Goal: Transaction & Acquisition: Purchase product/service

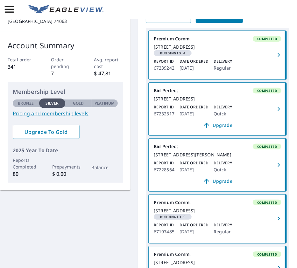
scroll to position [14, 0]
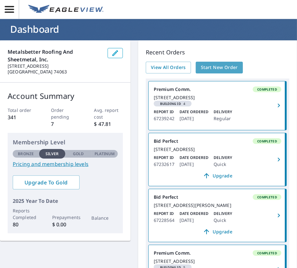
click at [207, 67] on span "Start New Order" at bounding box center [219, 68] width 37 height 8
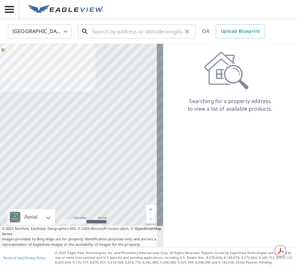
click at [104, 31] on input "text" at bounding box center [137, 32] width 91 height 18
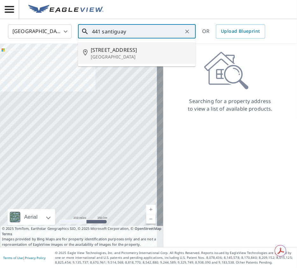
click at [113, 57] on p "[GEOGRAPHIC_DATA]" at bounding box center [141, 57] width 100 height 6
type input "[STREET_ADDRESS]"
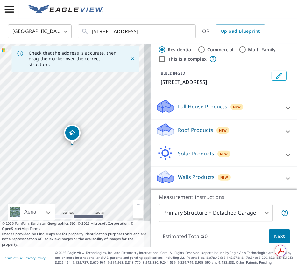
scroll to position [14, 0]
click at [284, 132] on icon at bounding box center [288, 132] width 8 height 8
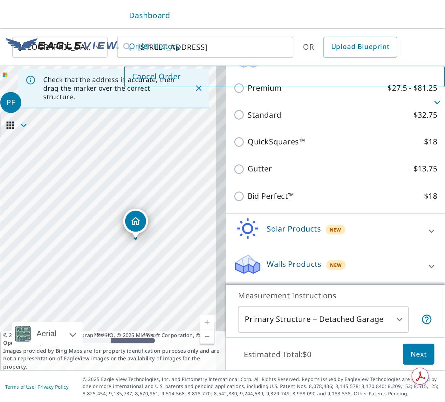
scroll to position [0, 0]
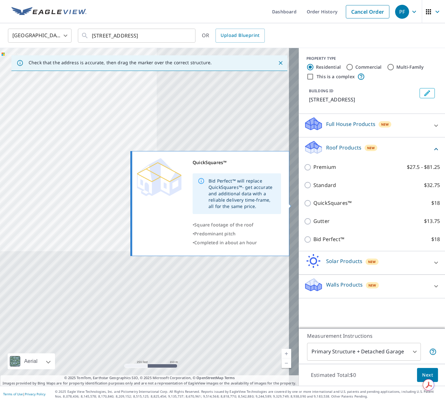
click at [296, 203] on input "QuickSquares™ $18" at bounding box center [309, 203] width 10 height 8
checkbox input "true"
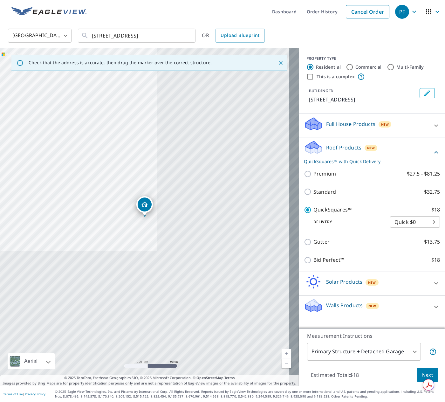
click at [296, 268] on button "Next" at bounding box center [427, 375] width 21 height 14
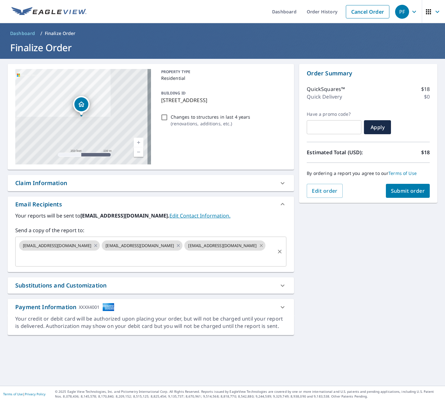
click at [259, 246] on icon at bounding box center [261, 245] width 5 height 7
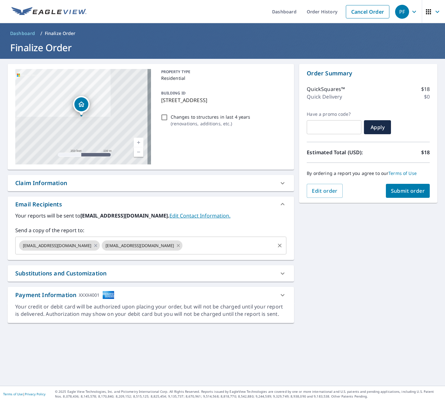
click at [176, 247] on icon at bounding box center [178, 245] width 5 height 7
click at [93, 247] on icon at bounding box center [95, 245] width 5 height 7
click at [45, 244] on input "text" at bounding box center [146, 246] width 256 height 12
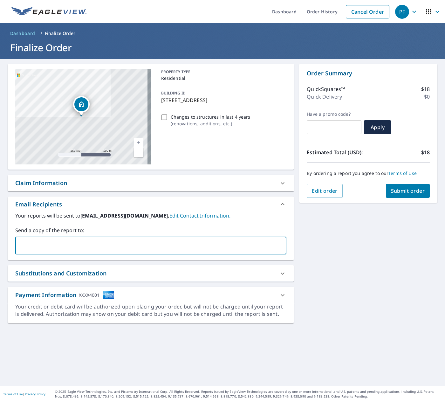
type input "[EMAIL_ADDRESS][DOMAIN_NAME]"
type input "e"
click at [296, 190] on span "Submit order" at bounding box center [408, 190] width 34 height 7
